Goal: Information Seeking & Learning: Learn about a topic

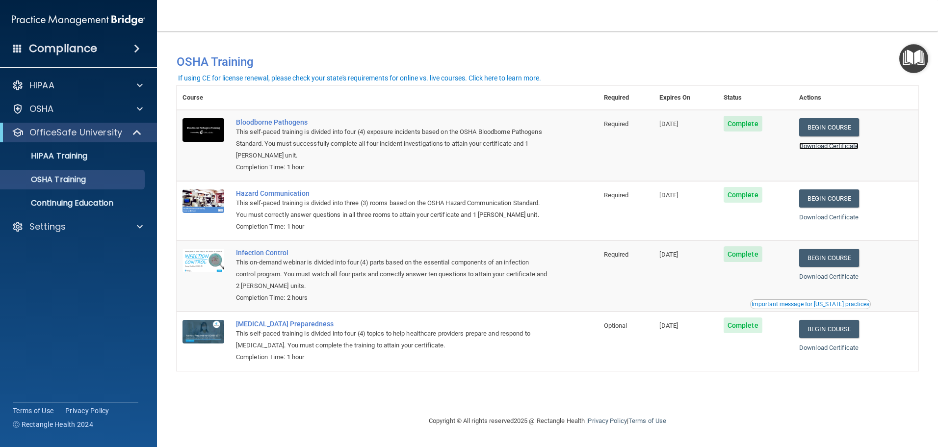
click at [823, 145] on link "Download Certificate" at bounding box center [828, 145] width 59 height 7
click at [828, 220] on link "Download Certificate" at bounding box center [828, 216] width 59 height 7
click at [835, 275] on link "Download Certificate" at bounding box center [828, 276] width 59 height 7
click at [830, 282] on link "Download Certificate" at bounding box center [828, 347] width 59 height 7
click at [529, 76] on div "If using CE for license renewal, please check your state's requirements for onl…" at bounding box center [359, 78] width 363 height 7
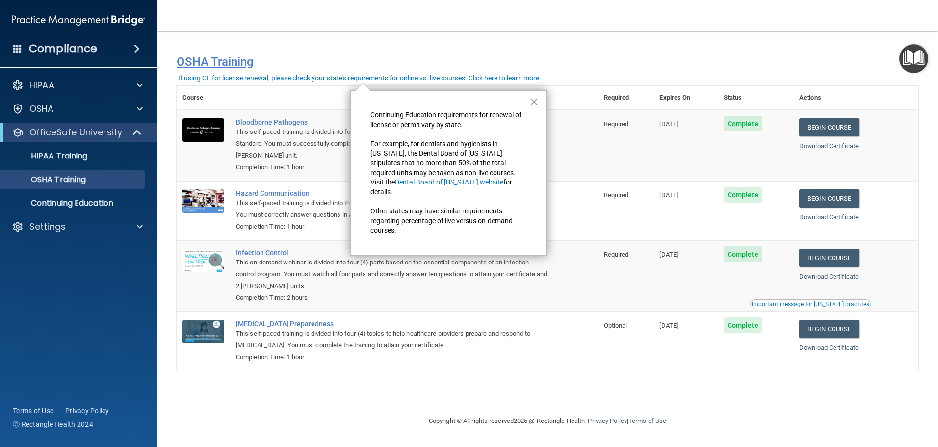
click at [223, 63] on h4 "OSHA Training" at bounding box center [547, 62] width 741 height 14
click at [534, 102] on button "×" at bounding box center [533, 102] width 9 height 16
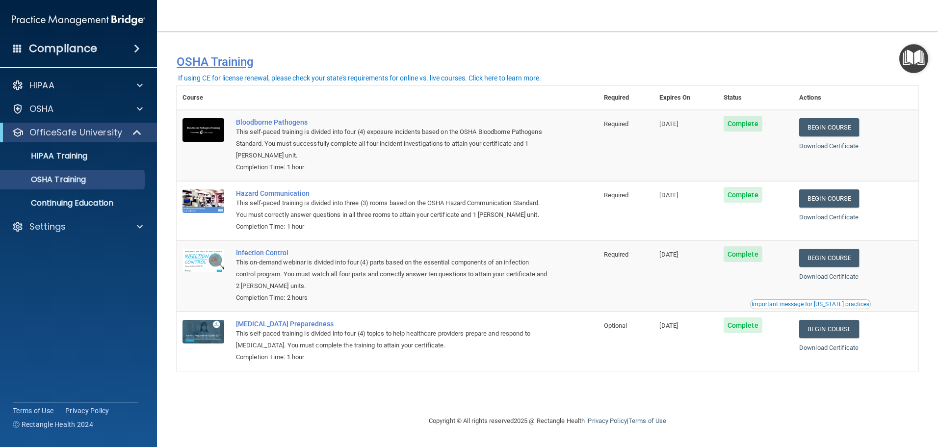
click at [233, 61] on h4 "OSHA Training" at bounding box center [547, 62] width 741 height 14
click at [207, 78] on div "If using CE for license renewal, please check your state's requirements for onl…" at bounding box center [359, 78] width 363 height 7
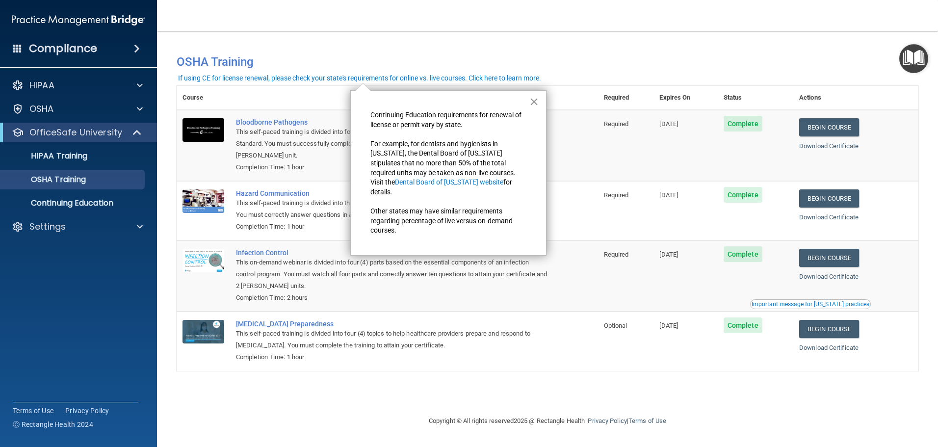
click at [533, 100] on button "×" at bounding box center [533, 102] width 9 height 16
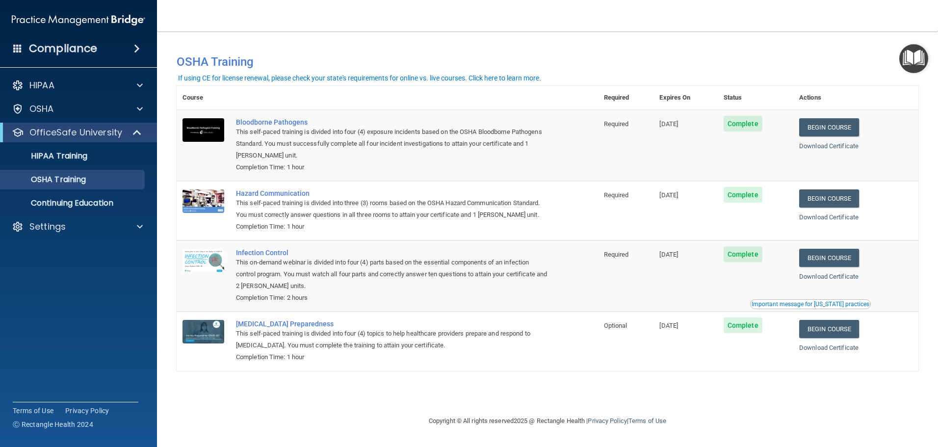
click at [886, 57] on img "Open Resource Center" at bounding box center [913, 58] width 29 height 29
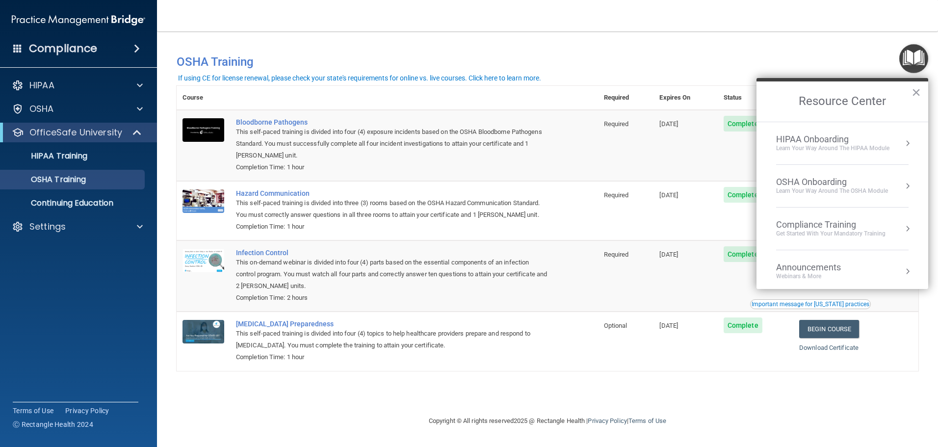
click at [823, 135] on div "HIPAA Onboarding" at bounding box center [832, 139] width 113 height 11
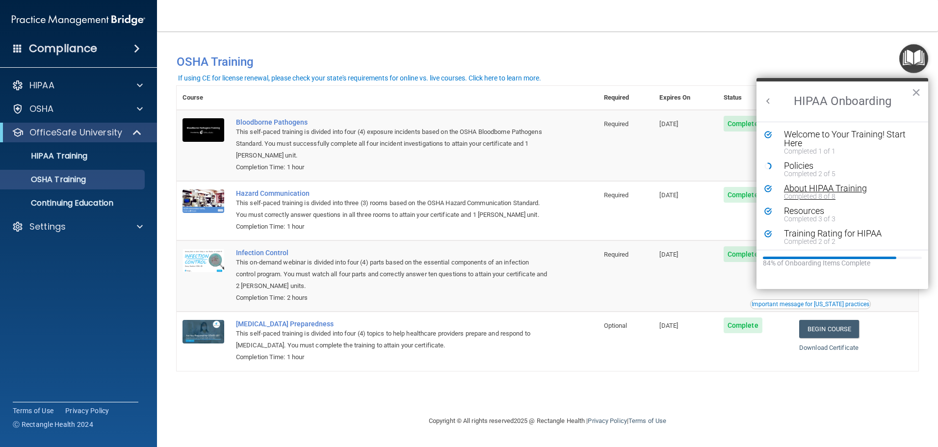
scroll to position [2, 0]
click at [807, 163] on div "Policies" at bounding box center [846, 163] width 124 height 9
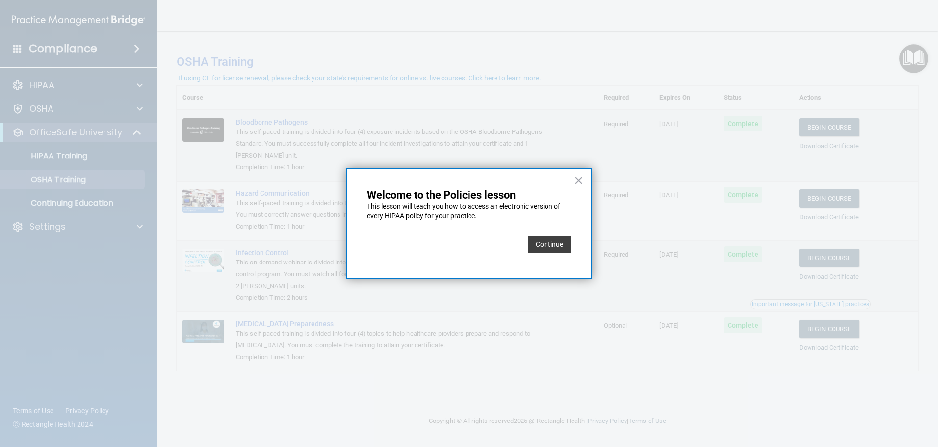
click at [559, 245] on button "Continue" at bounding box center [549, 244] width 43 height 18
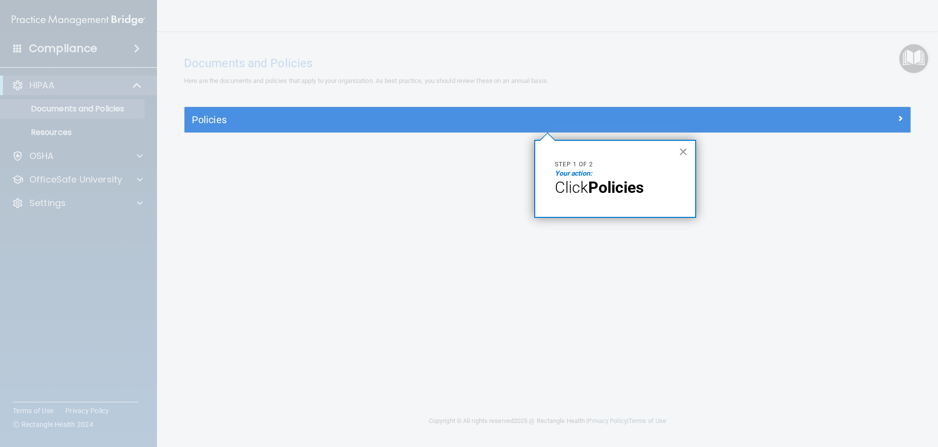
click at [685, 153] on button "×" at bounding box center [682, 152] width 9 height 16
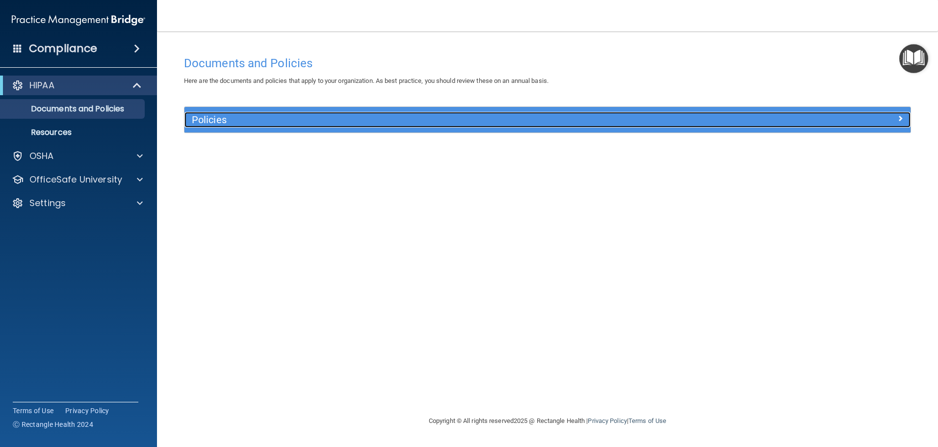
click at [899, 116] on span at bounding box center [900, 118] width 6 height 12
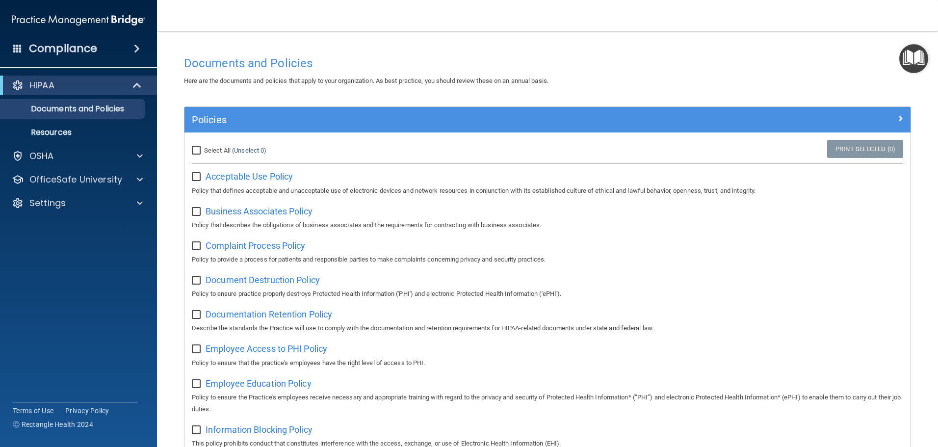
click at [196, 178] on input "checkbox" at bounding box center [197, 177] width 11 height 8
checkbox input "true"
click at [198, 212] on input "checkbox" at bounding box center [197, 212] width 11 height 8
checkbox input "true"
click at [197, 245] on input "checkbox" at bounding box center [197, 246] width 11 height 8
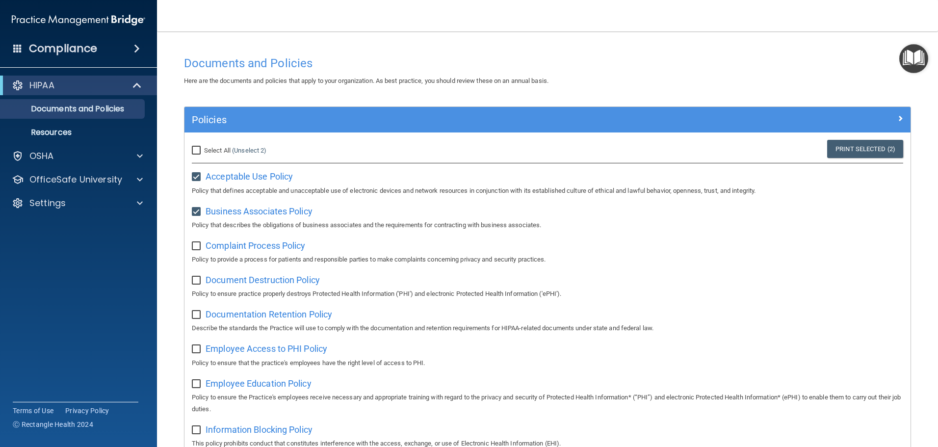
checkbox input "true"
click at [197, 280] on input "checkbox" at bounding box center [197, 281] width 11 height 8
checkbox input "true"
click at [194, 317] on input "checkbox" at bounding box center [197, 315] width 11 height 8
checkbox input "true"
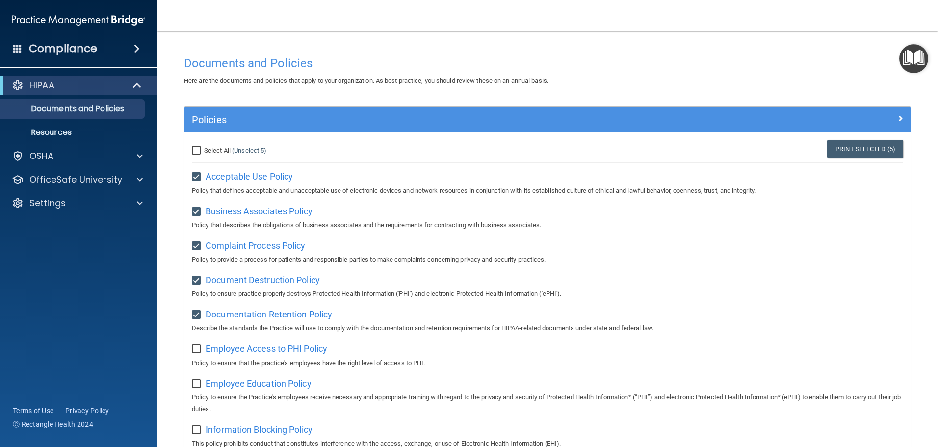
click at [198, 353] on input "checkbox" at bounding box center [197, 349] width 11 height 8
checkbox input "true"
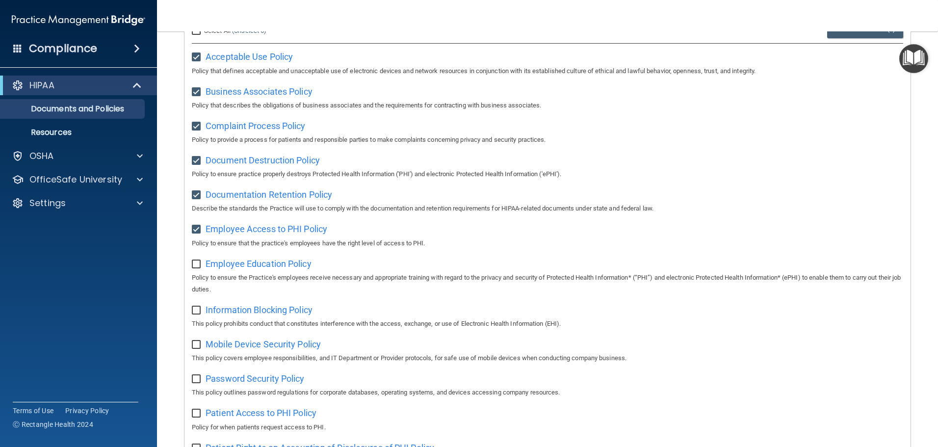
scroll to position [147, 0]
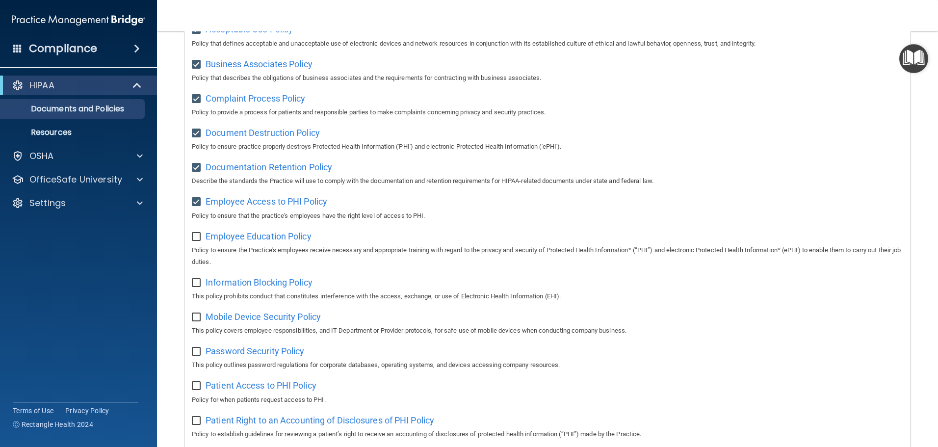
click at [199, 241] on input "checkbox" at bounding box center [197, 237] width 11 height 8
checkbox input "true"
click at [199, 285] on input "checkbox" at bounding box center [197, 283] width 11 height 8
checkbox input "true"
click at [194, 326] on div "Mobile Device Security Policy This policy covers employee responsibilities, and…" at bounding box center [547, 322] width 711 height 28
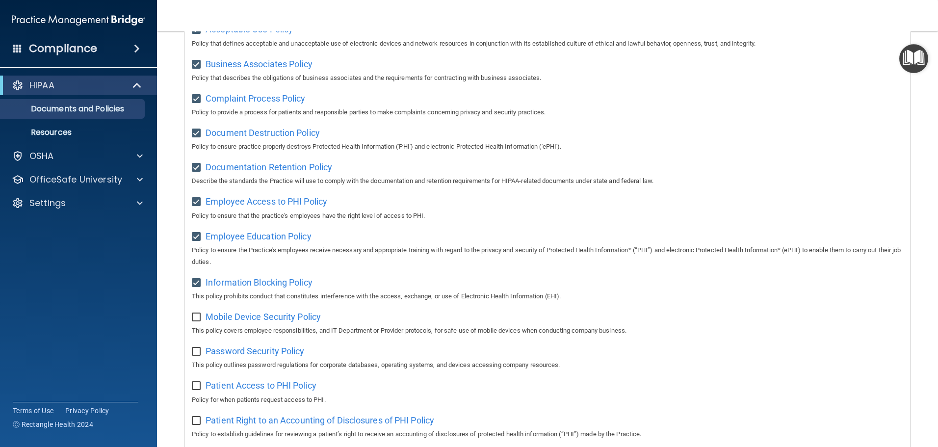
click at [199, 356] on input "checkbox" at bounding box center [197, 352] width 11 height 8
checkbox input "true"
click at [196, 320] on input "checkbox" at bounding box center [197, 317] width 11 height 8
checkbox input "true"
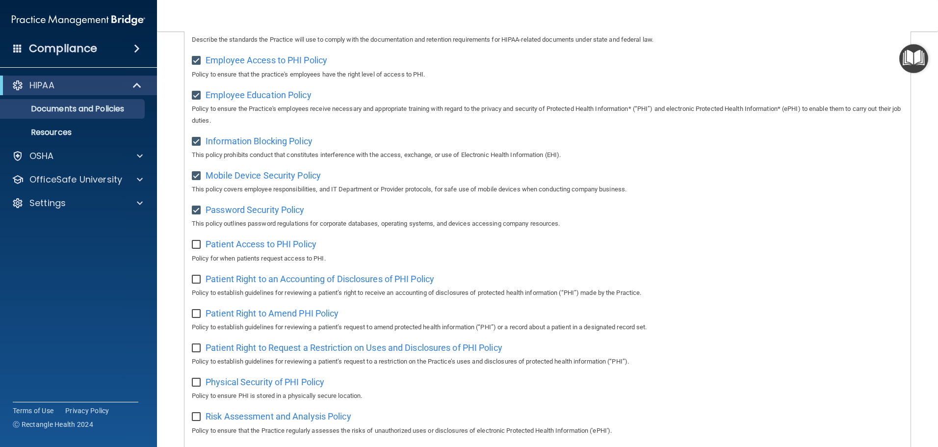
scroll to position [294, 0]
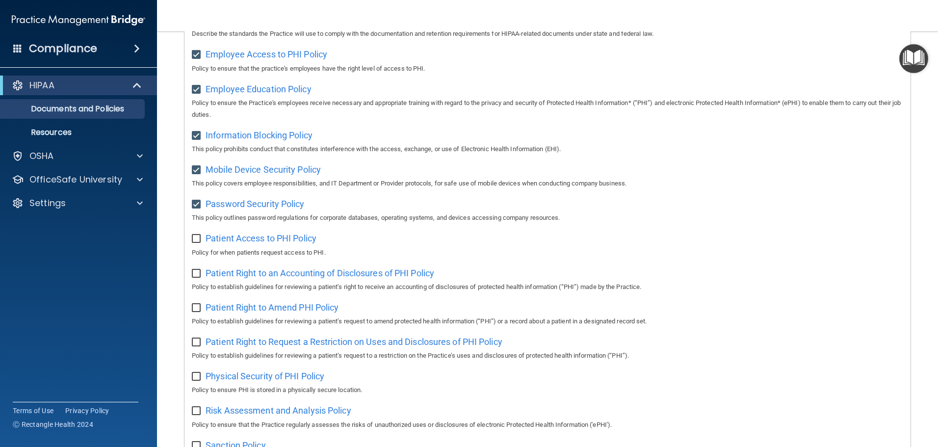
click at [195, 243] on input "checkbox" at bounding box center [197, 239] width 11 height 8
checkbox input "true"
click at [194, 278] on input "checkbox" at bounding box center [197, 274] width 11 height 8
checkbox input "true"
click at [199, 312] on input "checkbox" at bounding box center [197, 308] width 11 height 8
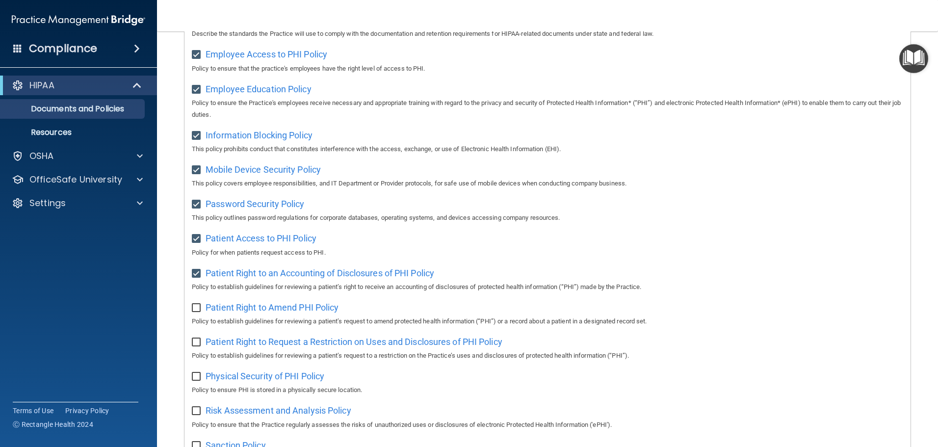
checkbox input "true"
click at [196, 346] on input "checkbox" at bounding box center [197, 342] width 11 height 8
checkbox input "true"
click at [197, 381] on input "checkbox" at bounding box center [197, 377] width 11 height 8
checkbox input "true"
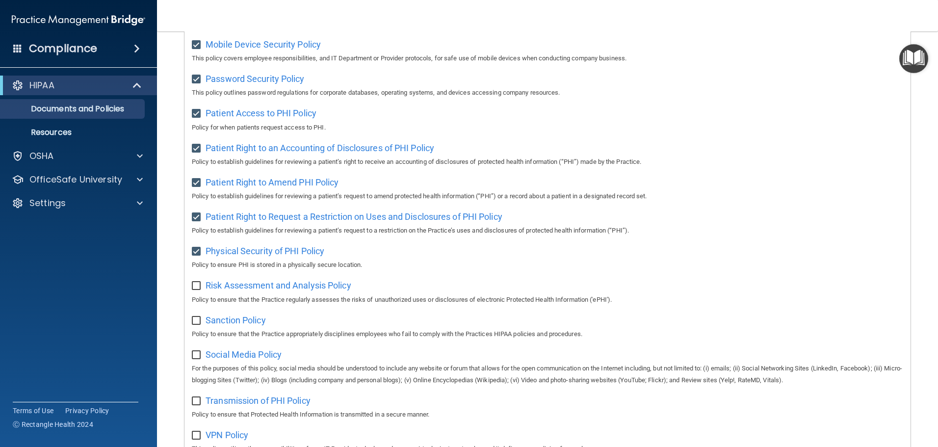
scroll to position [441, 0]
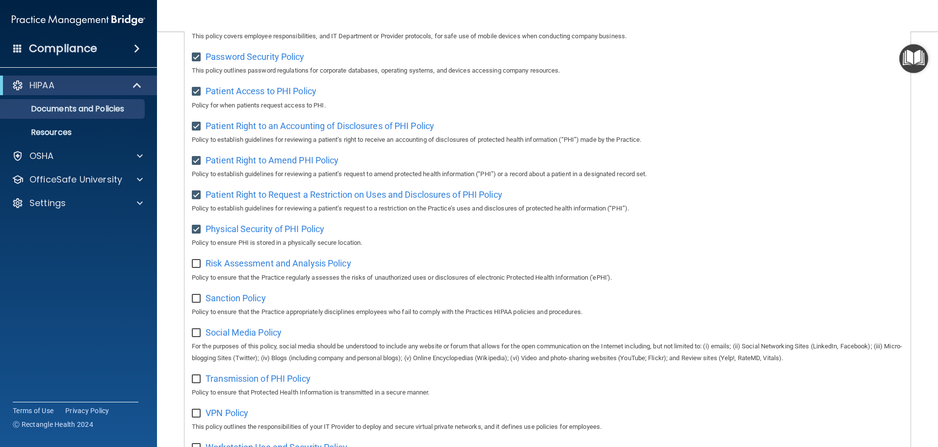
click at [198, 268] on input "checkbox" at bounding box center [197, 264] width 11 height 8
checkbox input "true"
drag, startPoint x: 195, startPoint y: 310, endPoint x: 203, endPoint y: 330, distance: 21.1
click at [195, 311] on div "Sanction Policy Policy to ensure that the Practice appropriately disciplines em…" at bounding box center [547, 304] width 711 height 28
drag, startPoint x: 197, startPoint y: 340, endPoint x: 194, endPoint y: 335, distance: 5.9
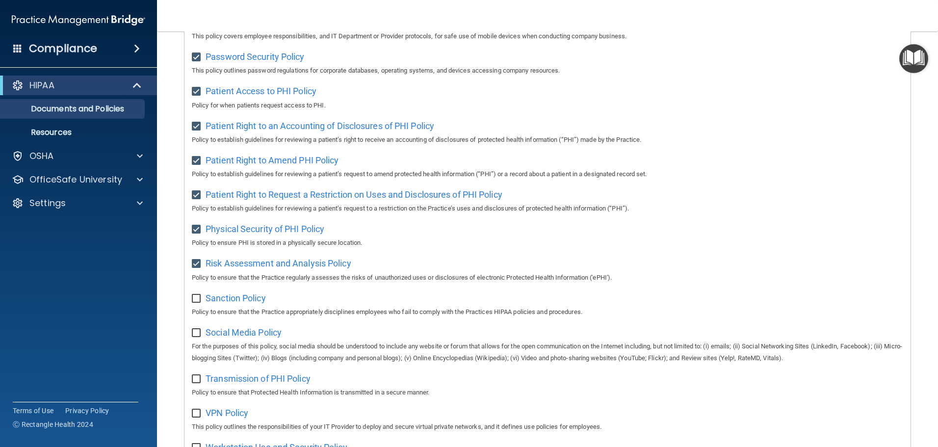
click at [196, 337] on input "checkbox" at bounding box center [197, 333] width 11 height 8
checkbox input "true"
click at [195, 303] on input "checkbox" at bounding box center [197, 299] width 11 height 8
checkbox input "true"
click at [199, 383] on input "checkbox" at bounding box center [197, 379] width 11 height 8
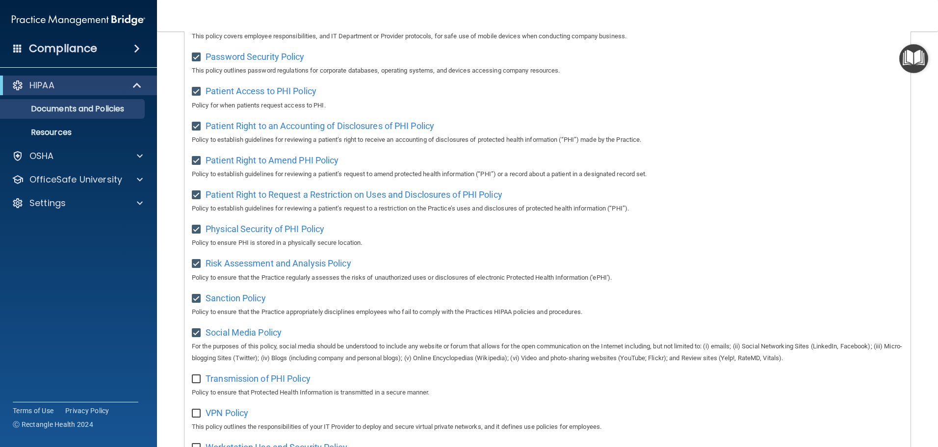
checkbox input "true"
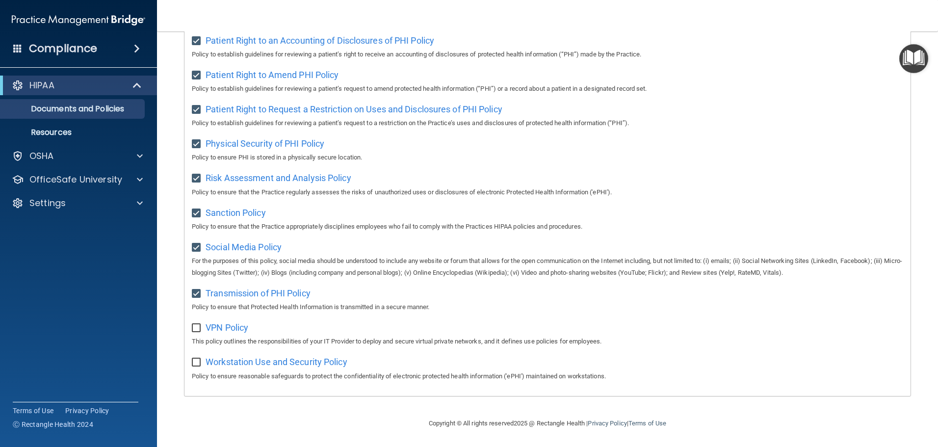
scroll to position [537, 0]
click at [198, 328] on input "checkbox" at bounding box center [197, 328] width 11 height 8
checkbox input "true"
click at [195, 361] on input "checkbox" at bounding box center [197, 362] width 11 height 8
checkbox input "true"
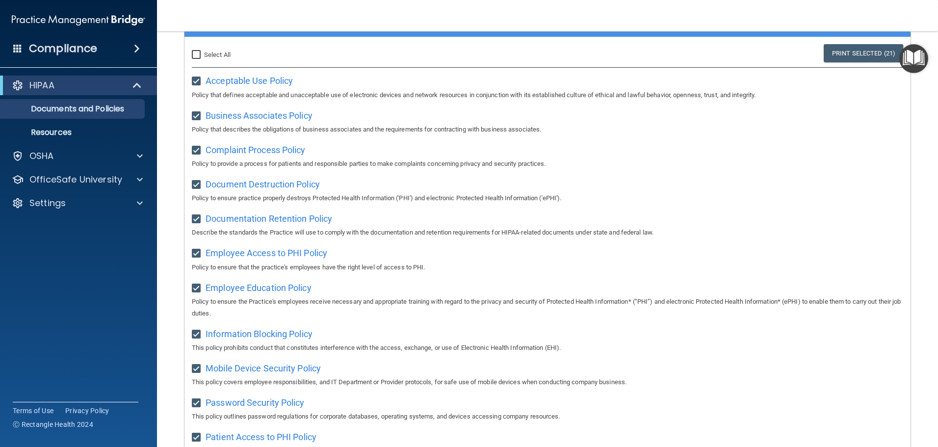
scroll to position [0, 0]
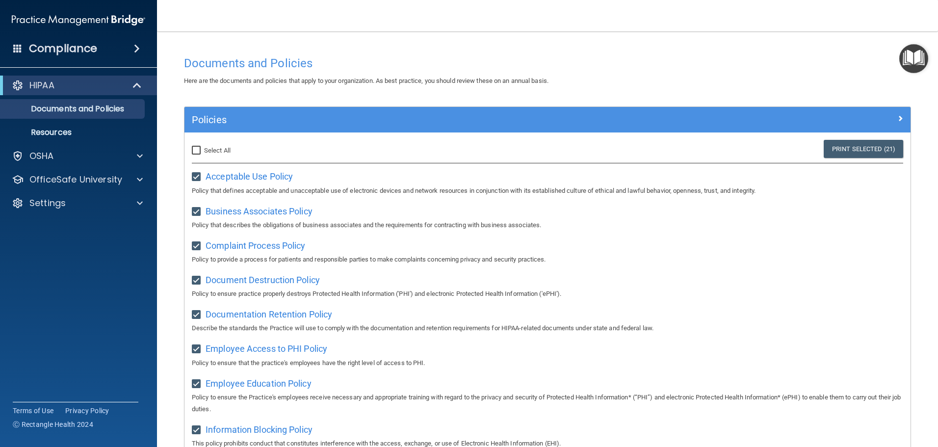
click at [195, 147] on input "Select All (Unselect 21) Unselect All" at bounding box center [197, 151] width 11 height 8
checkbox input "true"
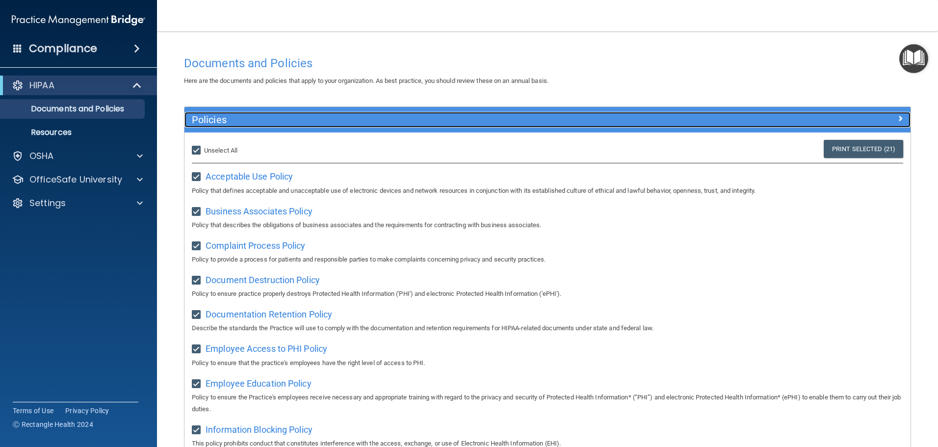
click at [897, 116] on span at bounding box center [900, 118] width 6 height 12
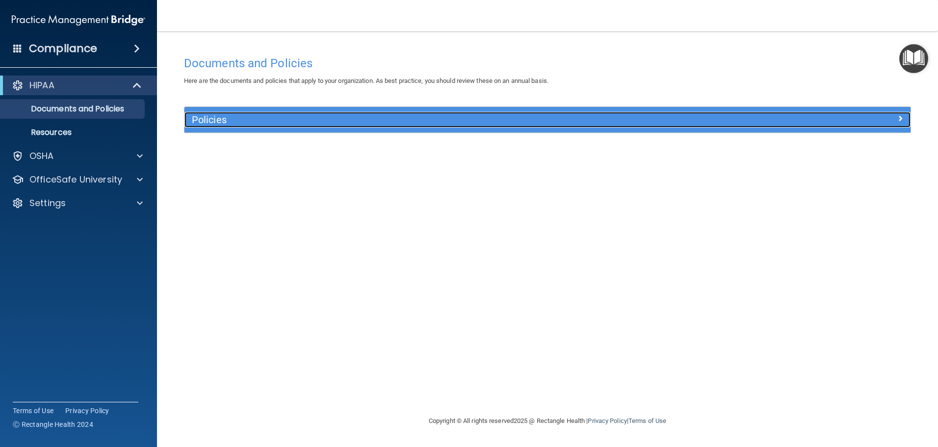
click at [900, 118] on span at bounding box center [900, 118] width 6 height 12
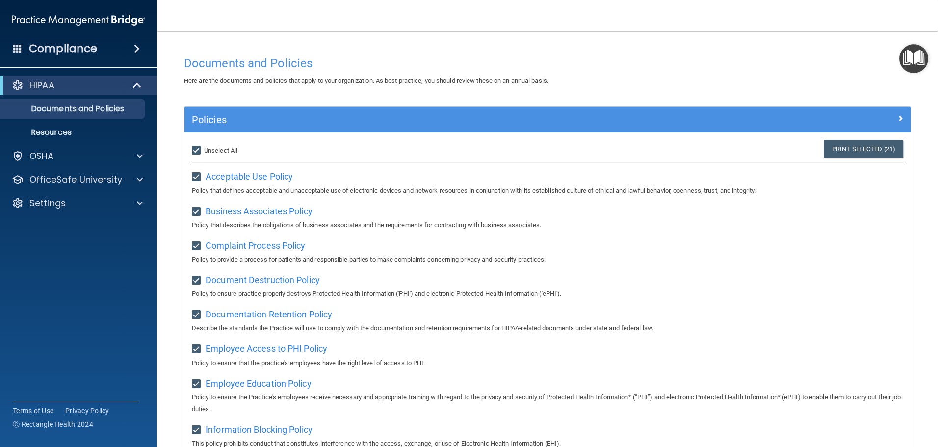
click at [909, 62] on img "Open Resource Center" at bounding box center [913, 58] width 29 height 29
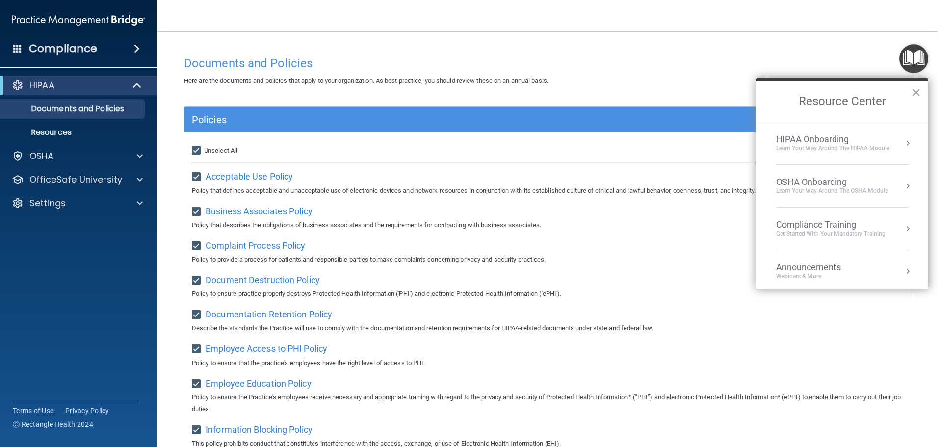
click at [815, 223] on div "Compliance Training" at bounding box center [830, 224] width 109 height 11
click at [812, 136] on div "HIPAA Training for Members" at bounding box center [818, 138] width 109 height 9
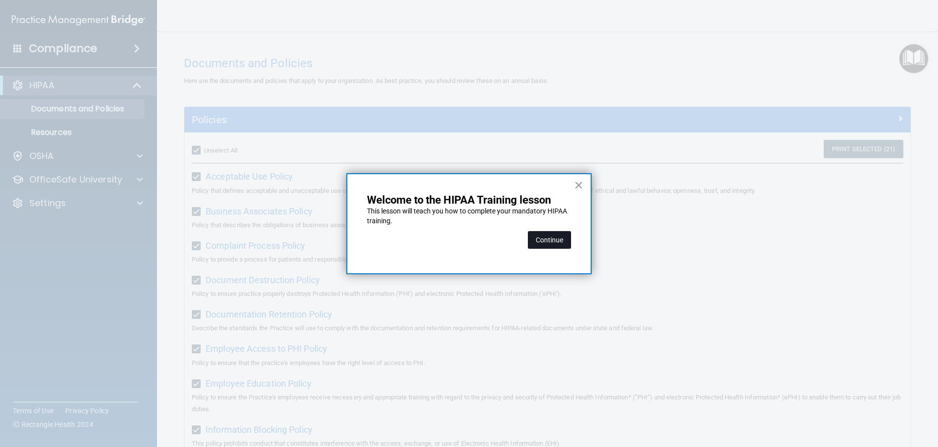
click at [540, 243] on button "Continue" at bounding box center [549, 240] width 43 height 18
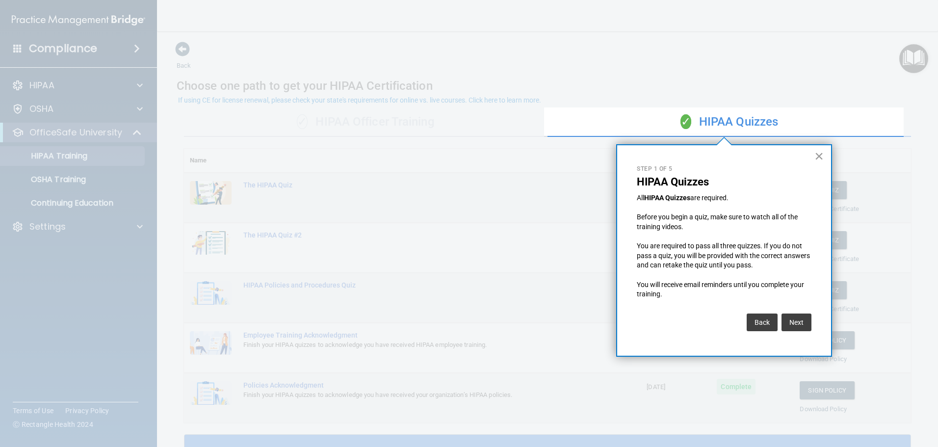
click at [819, 151] on button "×" at bounding box center [818, 156] width 9 height 16
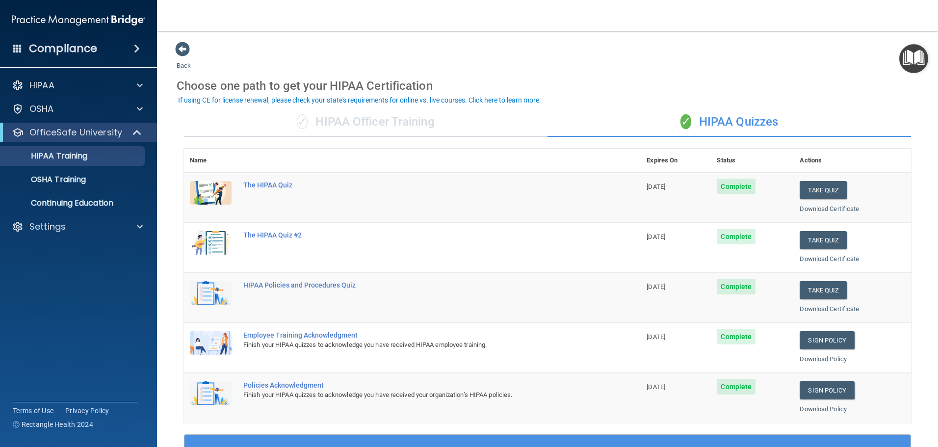
click at [385, 121] on div "✓ HIPAA Officer Training" at bounding box center [365, 121] width 363 height 29
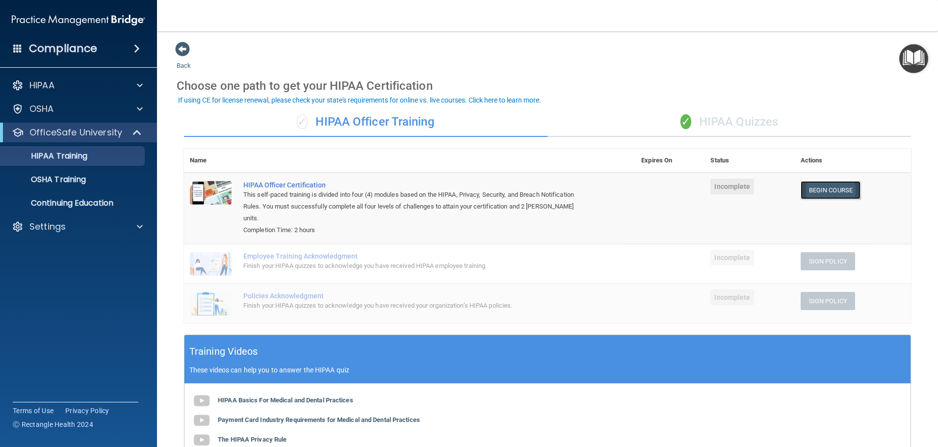
click at [822, 194] on link "Begin Course" at bounding box center [830, 190] width 60 height 18
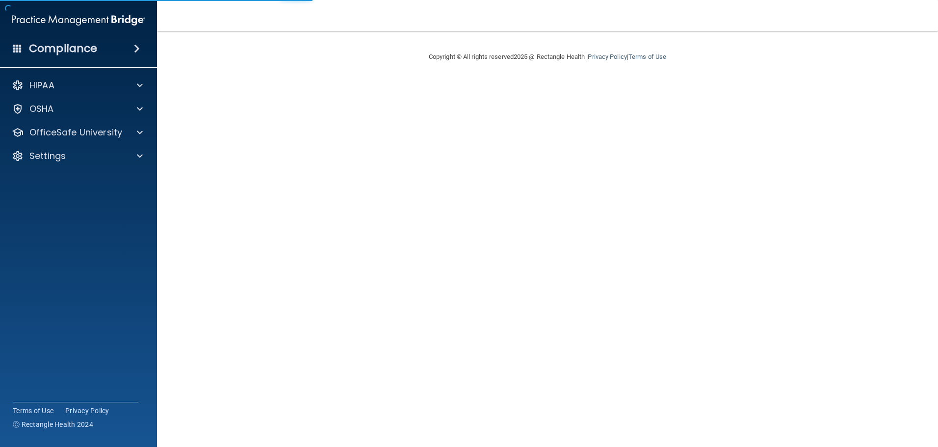
click at [822, 194] on main "Copyright © All rights reserved 2025 @ Rectangle Health | Privacy Policy | Term…" at bounding box center [547, 238] width 781 height 415
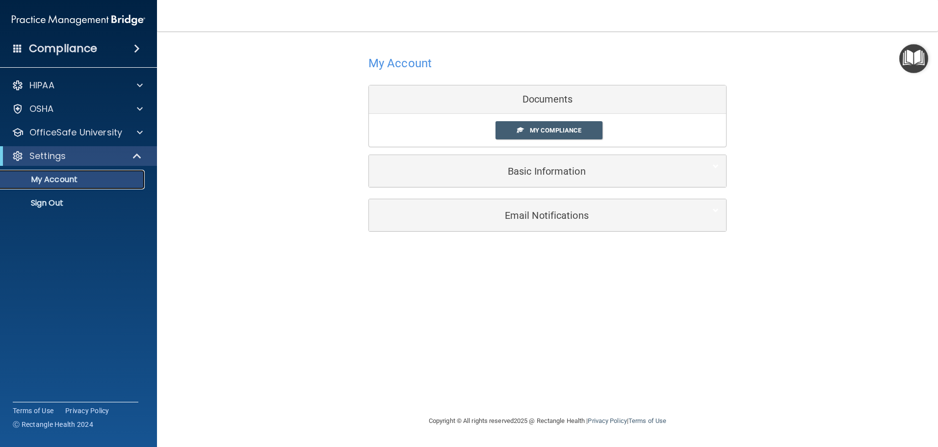
click at [52, 175] on p "My Account" at bounding box center [73, 180] width 134 height 10
click at [57, 177] on p "My Account" at bounding box center [73, 180] width 134 height 10
click at [514, 102] on div "Documents" at bounding box center [547, 99] width 357 height 28
click at [546, 100] on div "Documents" at bounding box center [547, 99] width 357 height 28
click at [554, 130] on span "My Compliance" at bounding box center [555, 130] width 51 height 7
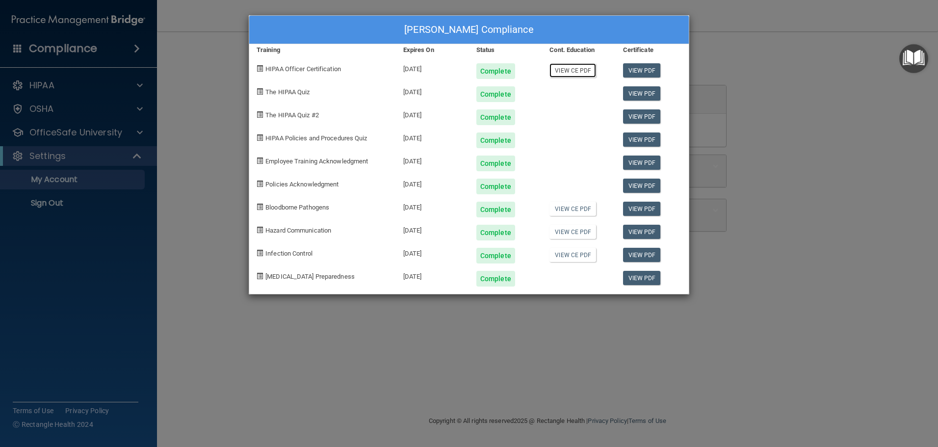
click at [578, 69] on link "View CE PDF" at bounding box center [572, 70] width 47 height 14
click at [560, 210] on link "View CE PDF" at bounding box center [572, 209] width 47 height 14
click at [590, 233] on link "View CE PDF" at bounding box center [572, 232] width 47 height 14
click at [578, 256] on link "View CE PDF" at bounding box center [572, 255] width 47 height 14
